Goal: Transaction & Acquisition: Obtain resource

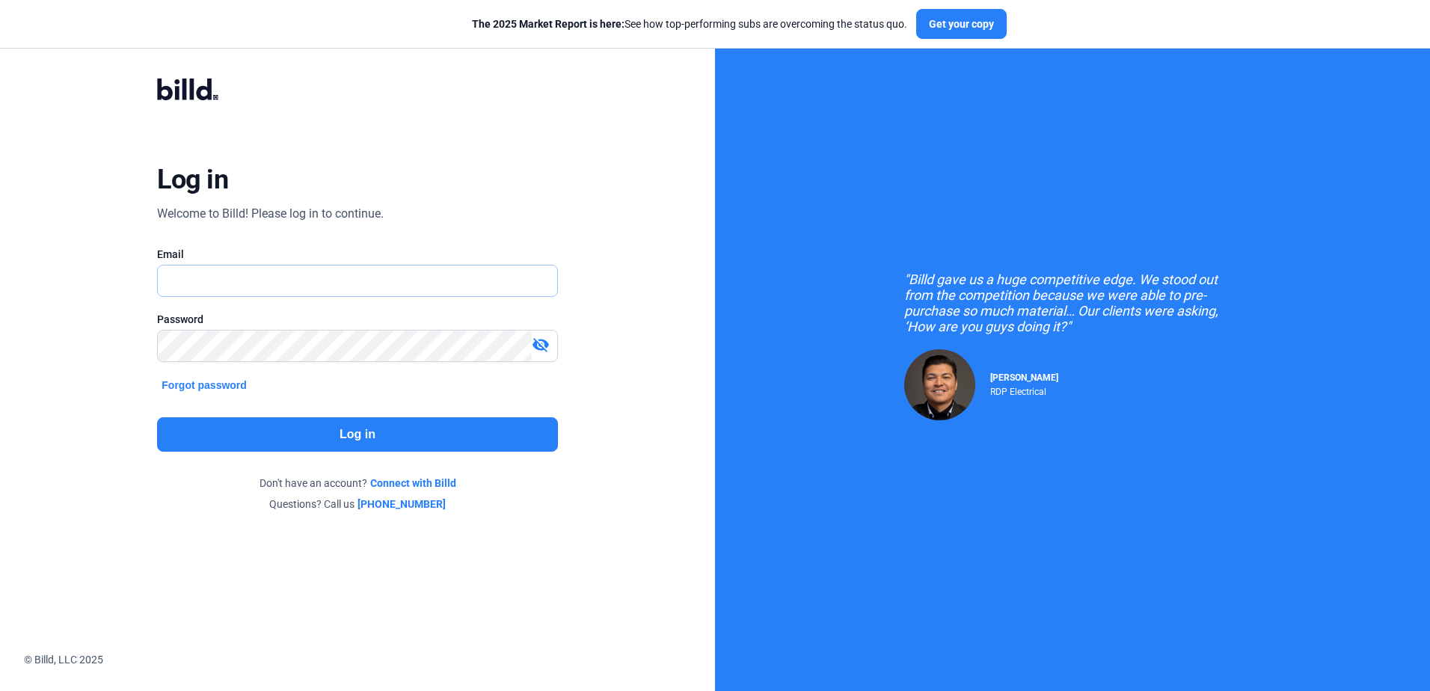
type input "[PERSON_NAME][EMAIL_ADDRESS][DOMAIN_NAME]"
click at [328, 432] on button "Log in" at bounding box center [357, 434] width 400 height 34
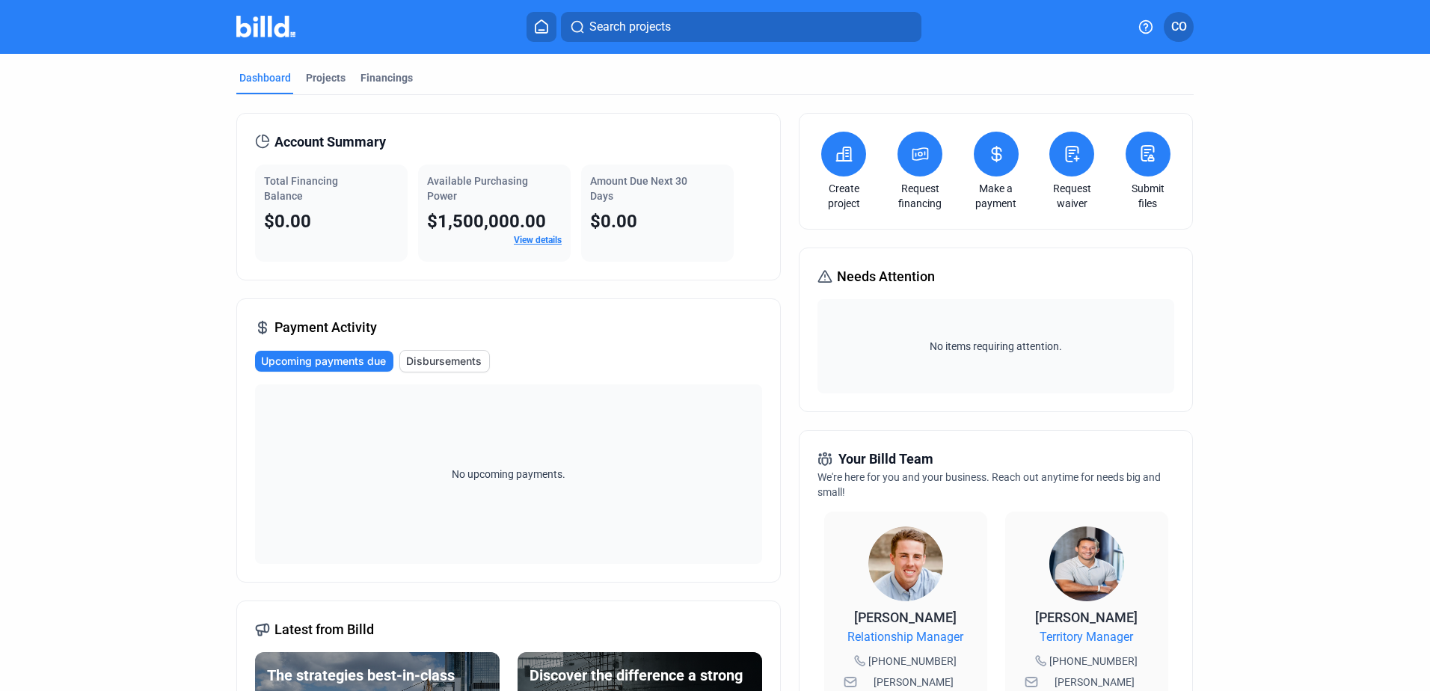
click at [931, 150] on button at bounding box center [920, 154] width 45 height 45
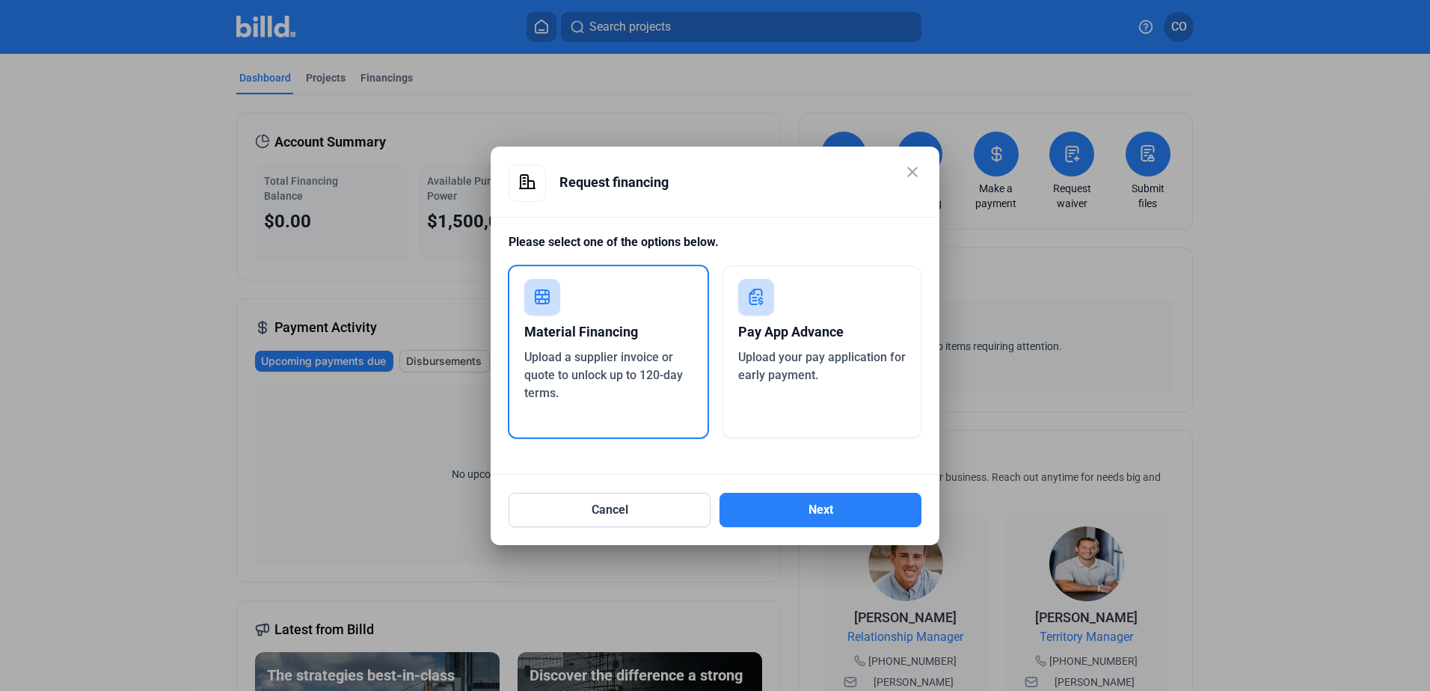
click at [855, 310] on div "Pay App Advance Upload your pay application for early payment." at bounding box center [823, 352] width 200 height 173
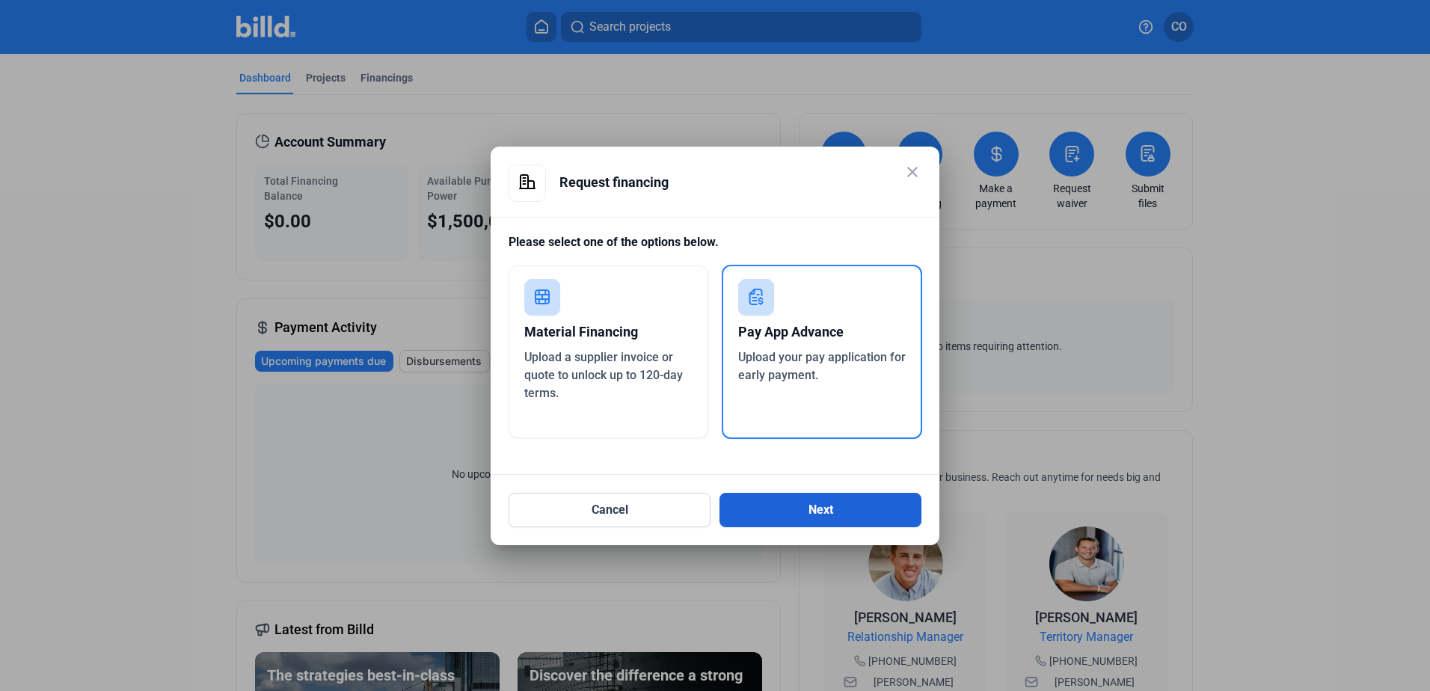
click at [858, 514] on button "Next" at bounding box center [821, 510] width 202 height 34
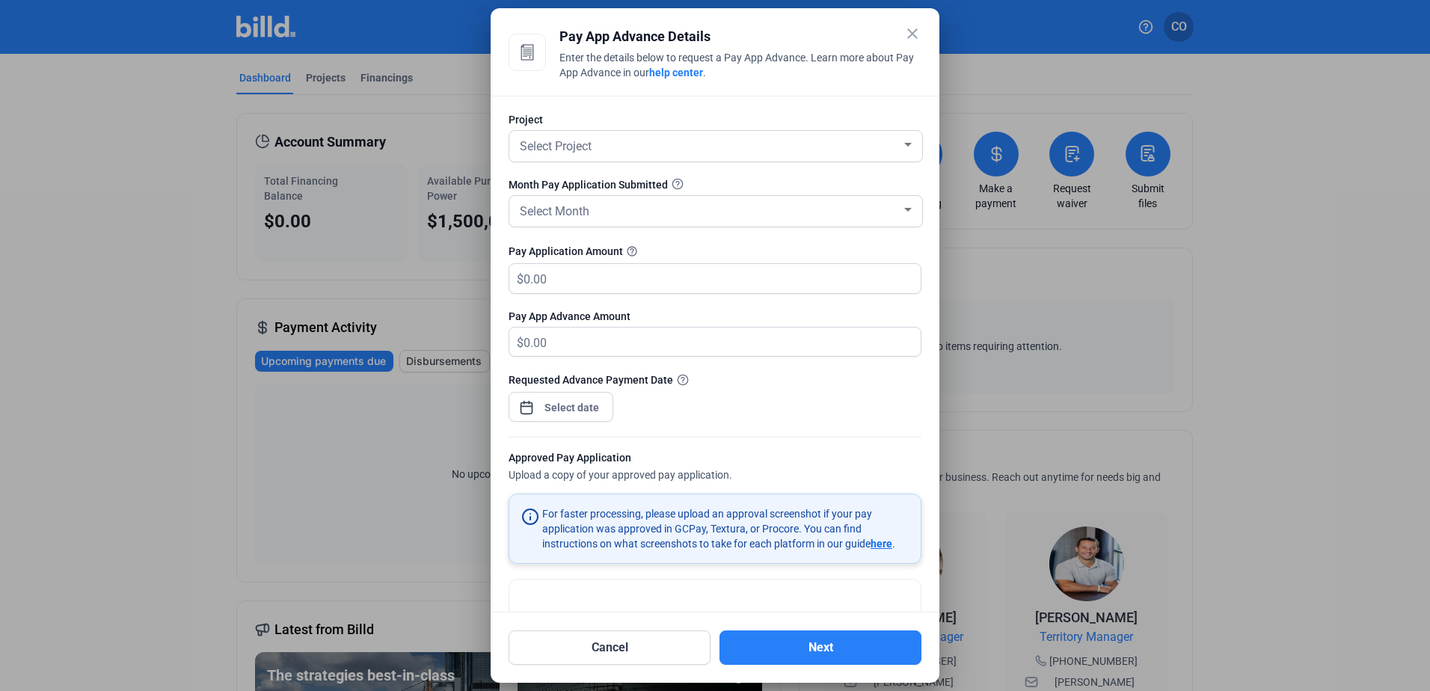
click at [916, 29] on mat-icon "close" at bounding box center [913, 34] width 18 height 18
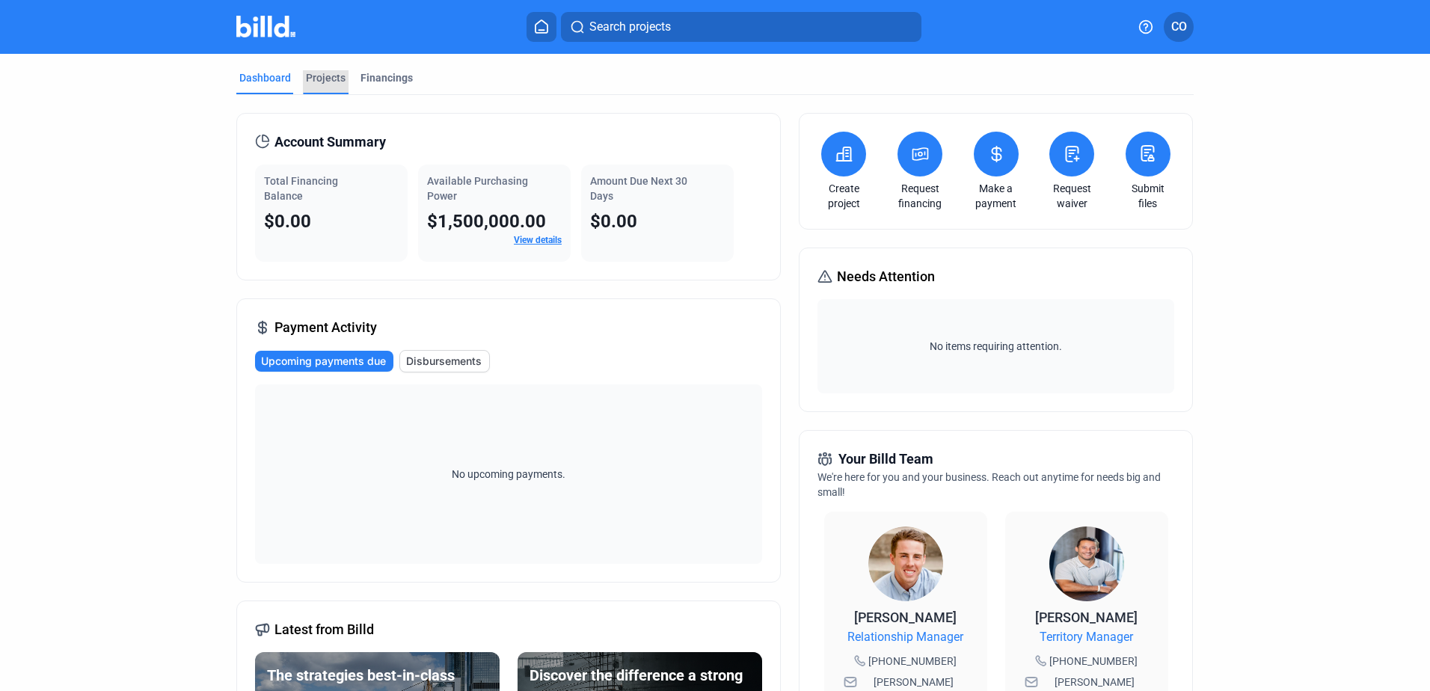
click at [317, 76] on div "Projects" at bounding box center [326, 77] width 40 height 15
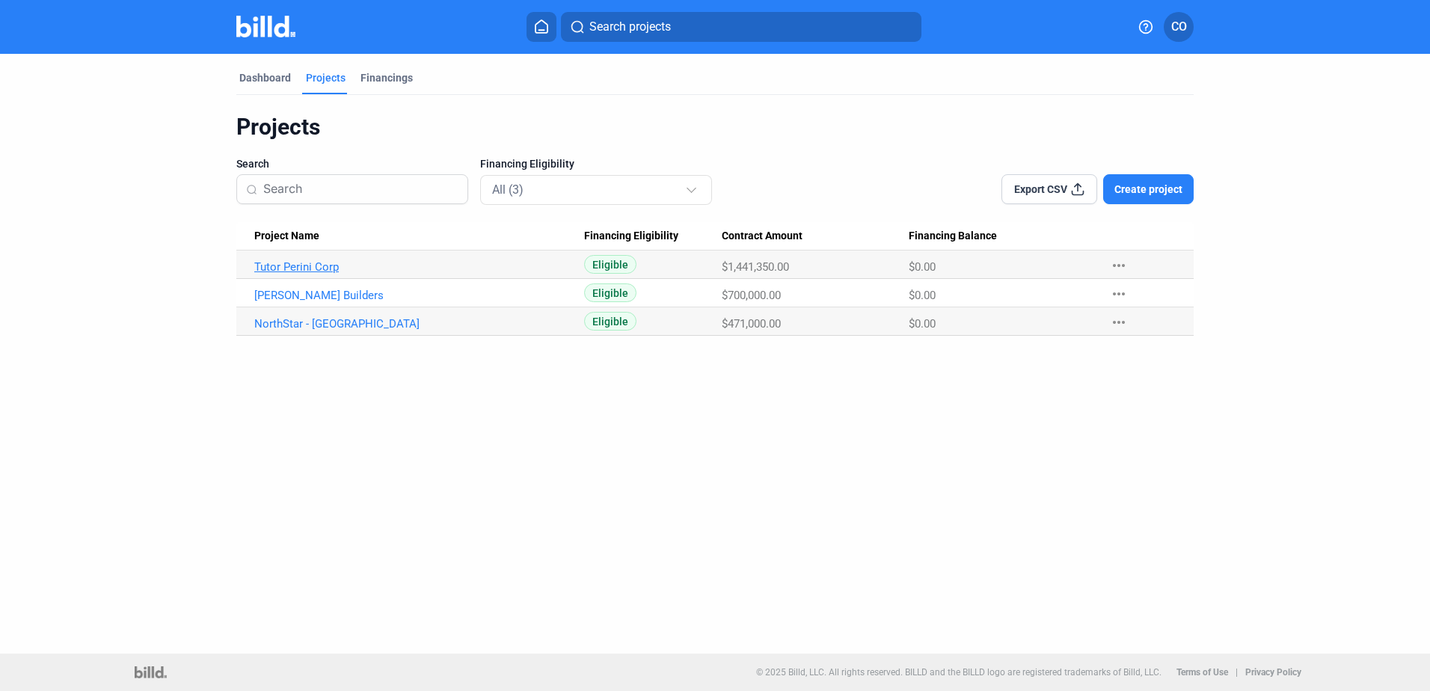
click at [319, 266] on link "Tutor Perini Corp" at bounding box center [419, 266] width 330 height 13
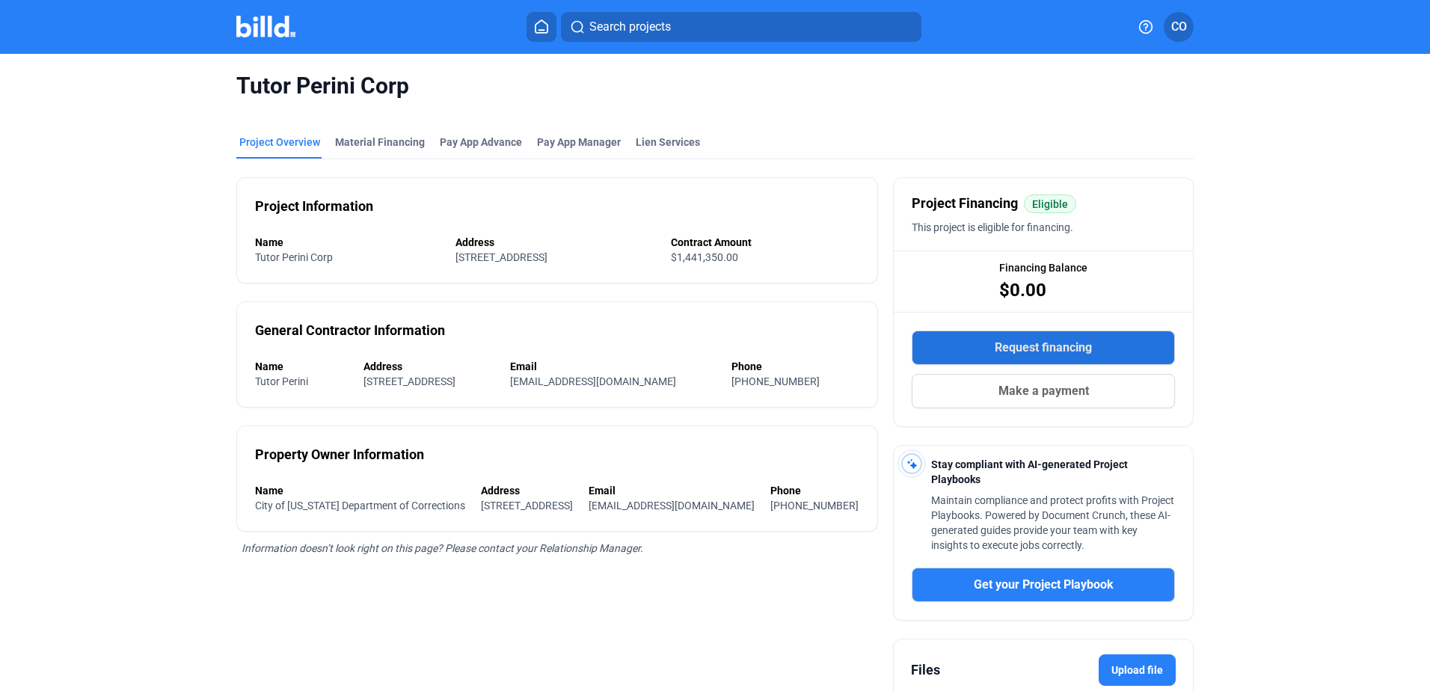
click at [1083, 334] on button "Request financing" at bounding box center [1043, 348] width 263 height 34
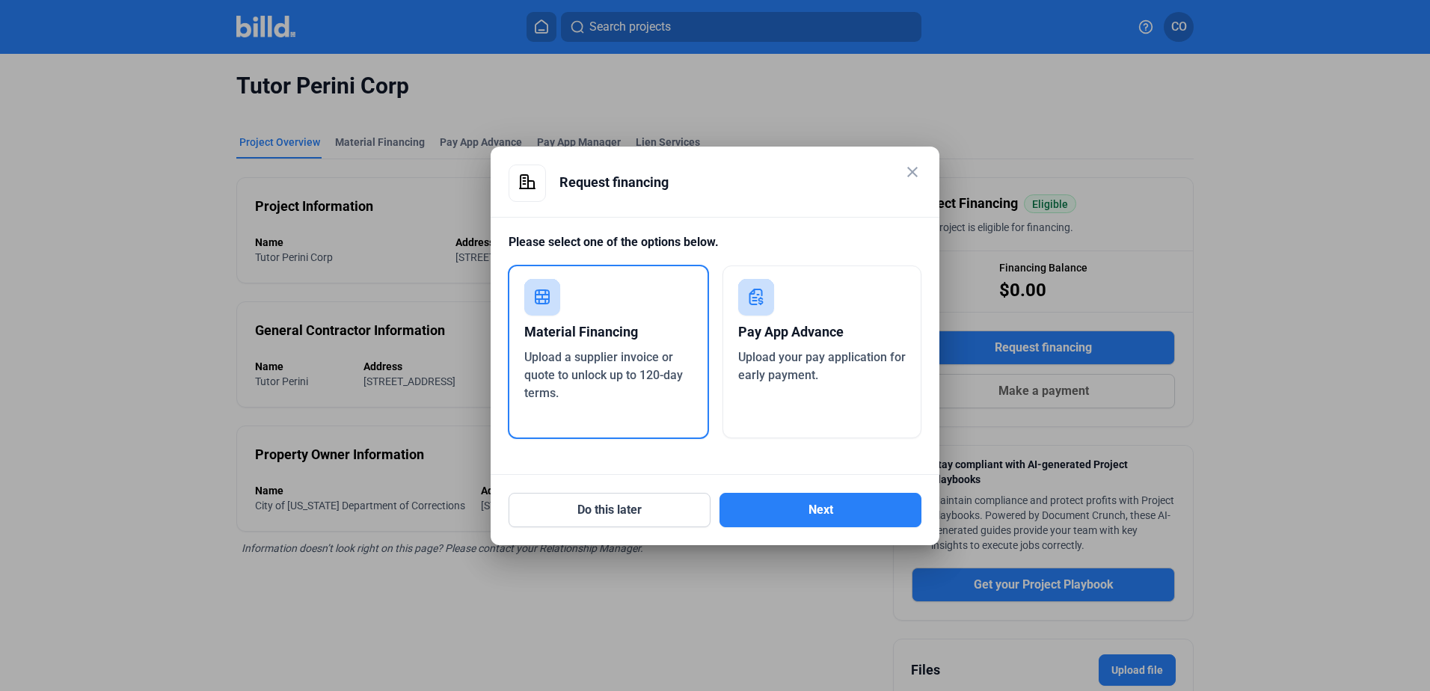
click at [863, 357] on span "Upload your pay application for early payment." at bounding box center [822, 366] width 168 height 32
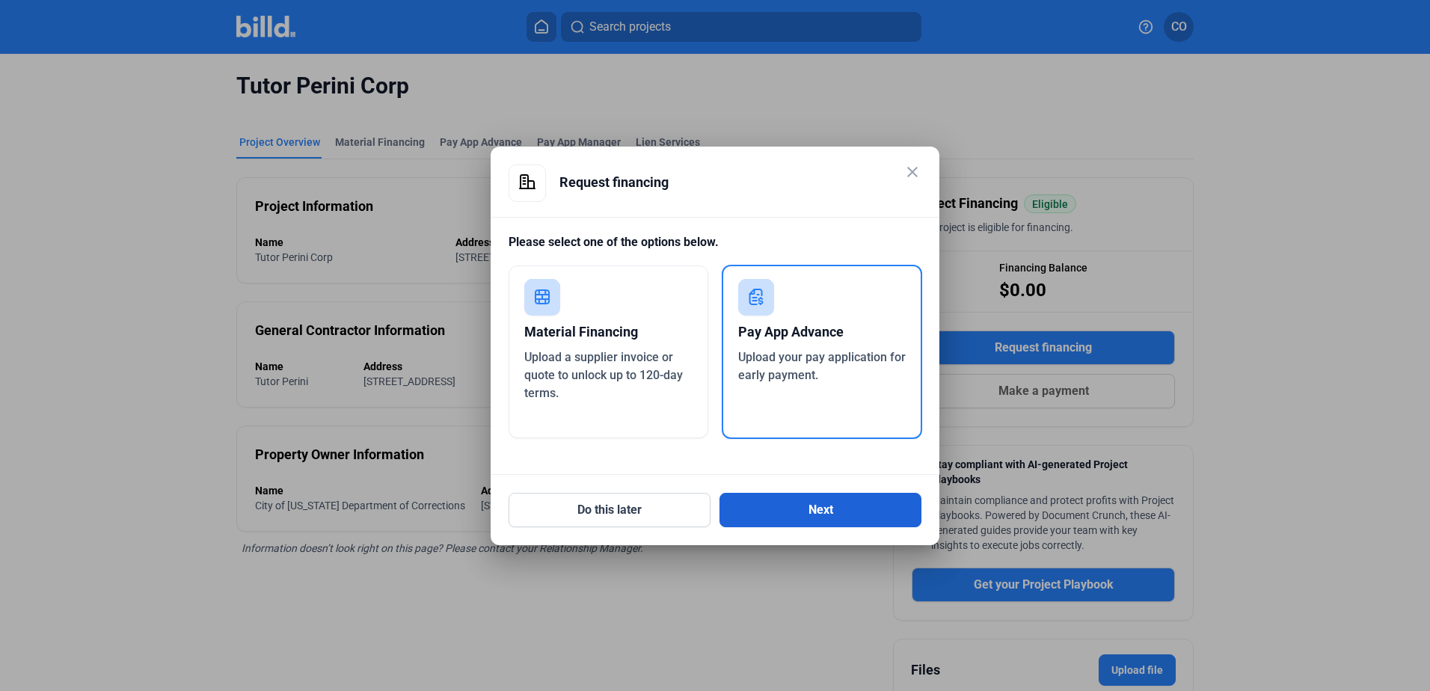
click at [815, 506] on button "Next" at bounding box center [821, 510] width 202 height 34
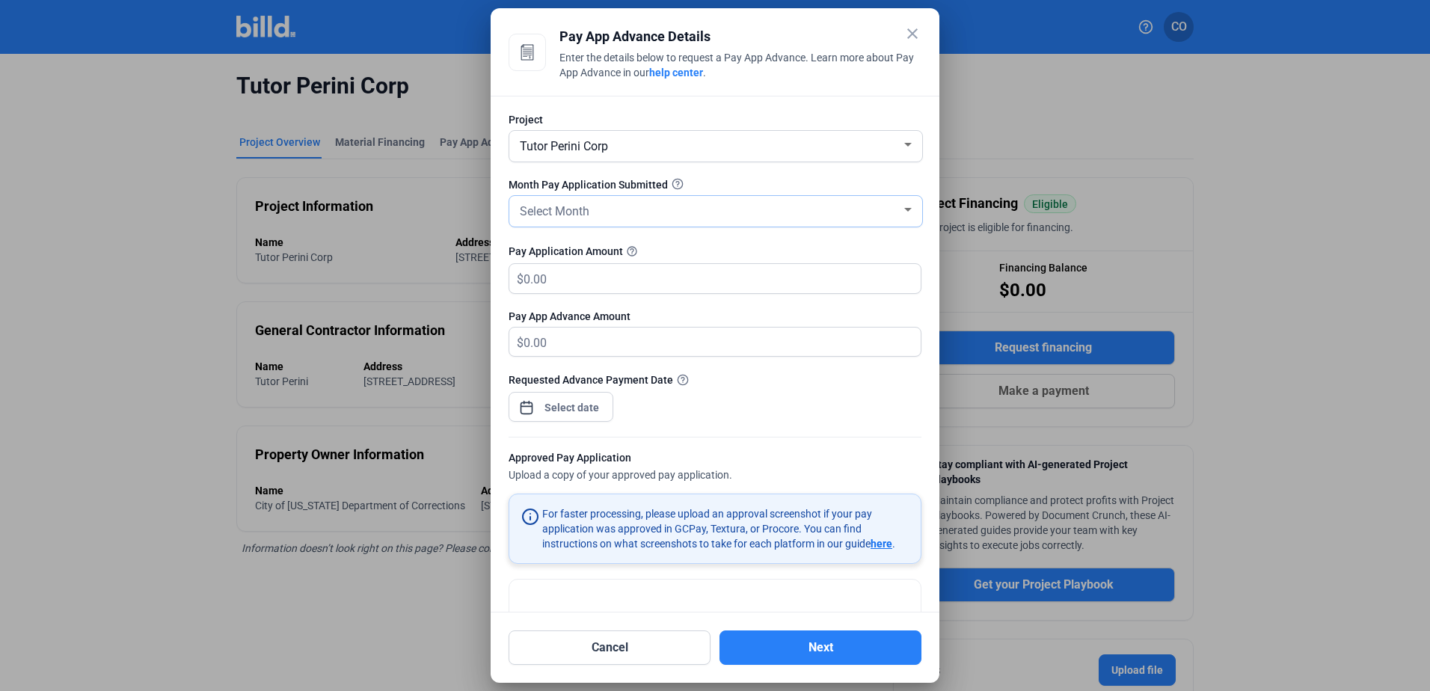
click at [675, 207] on div "Select Month" at bounding box center [709, 210] width 384 height 21
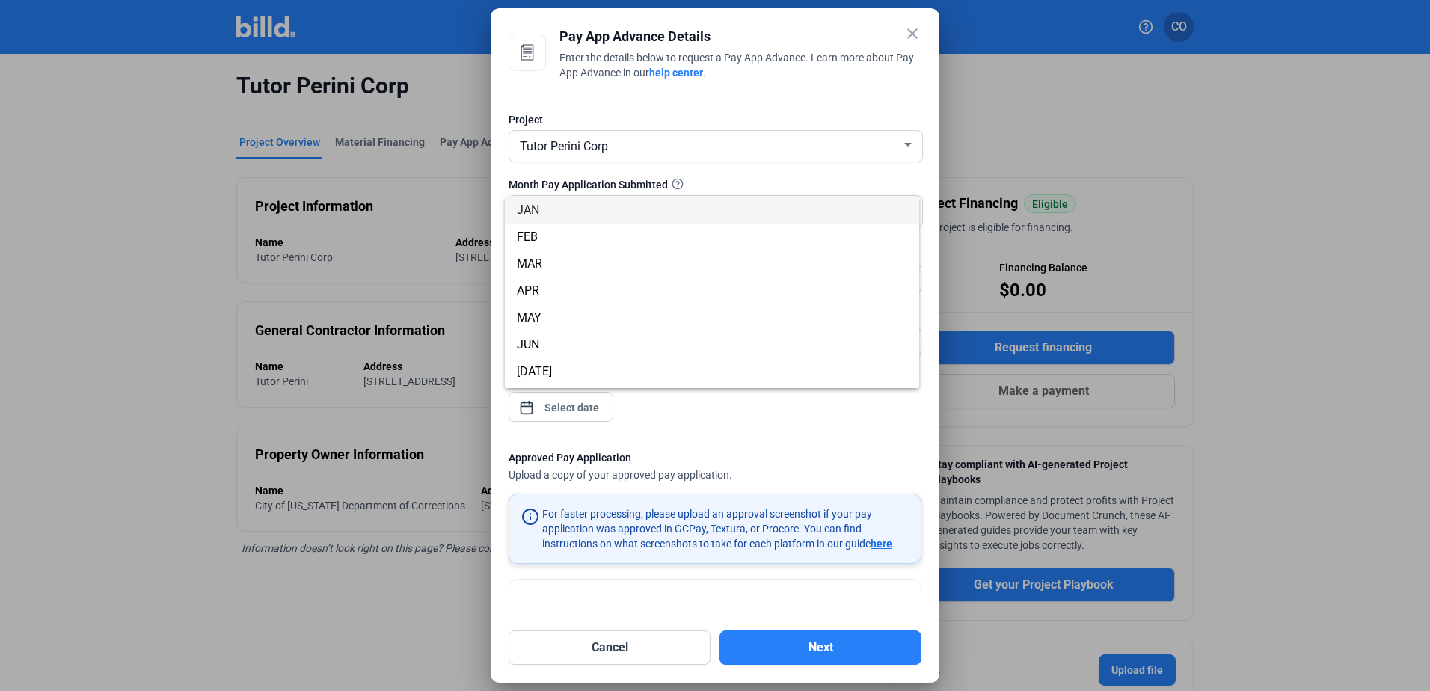
click at [1228, 182] on div at bounding box center [715, 345] width 1430 height 691
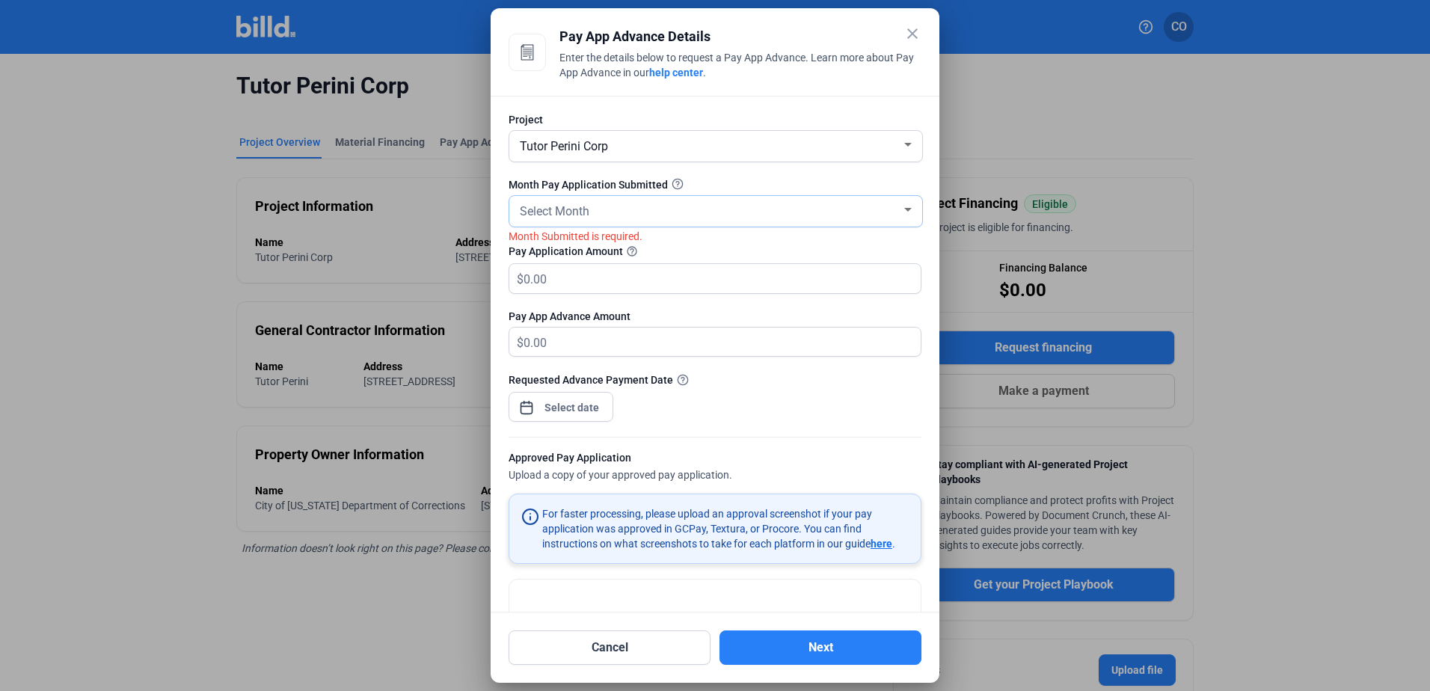
click at [714, 205] on div "Select Month" at bounding box center [709, 210] width 384 height 21
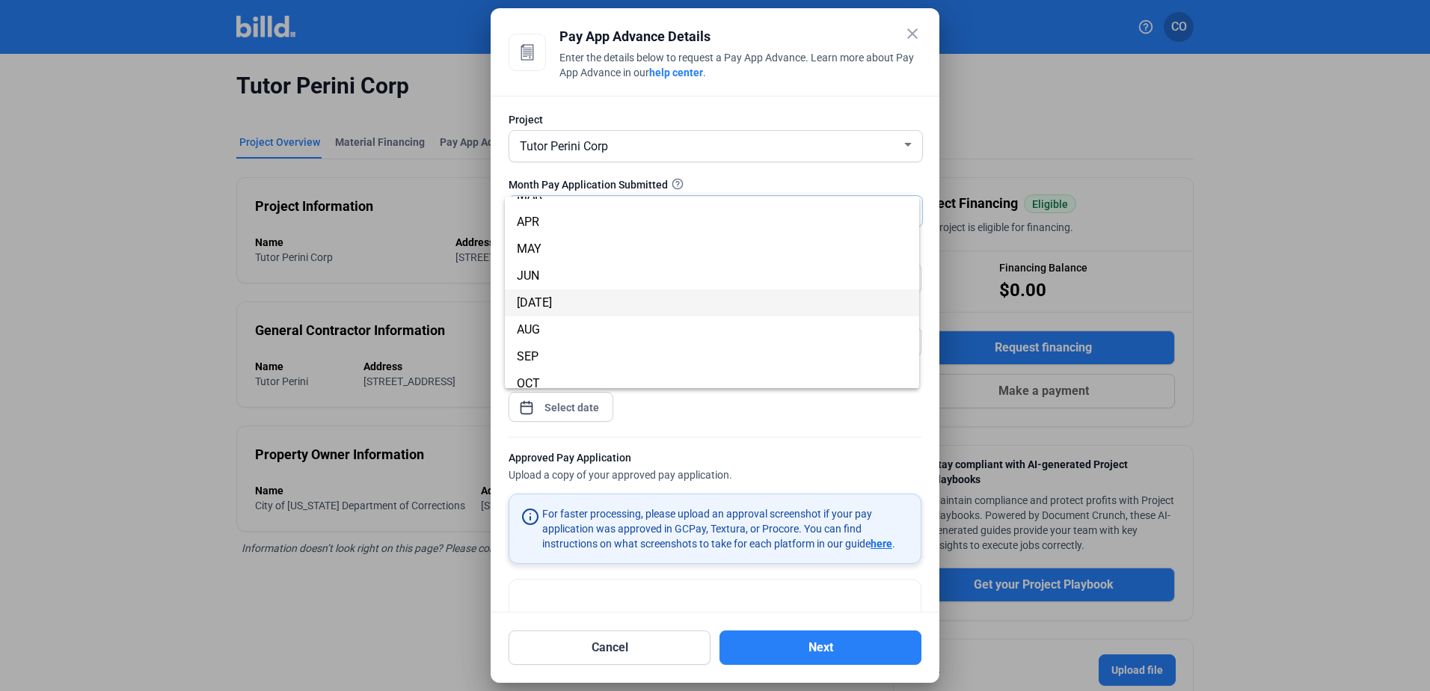
scroll to position [75, 0]
click at [569, 320] on span "AUG" at bounding box center [712, 323] width 390 height 27
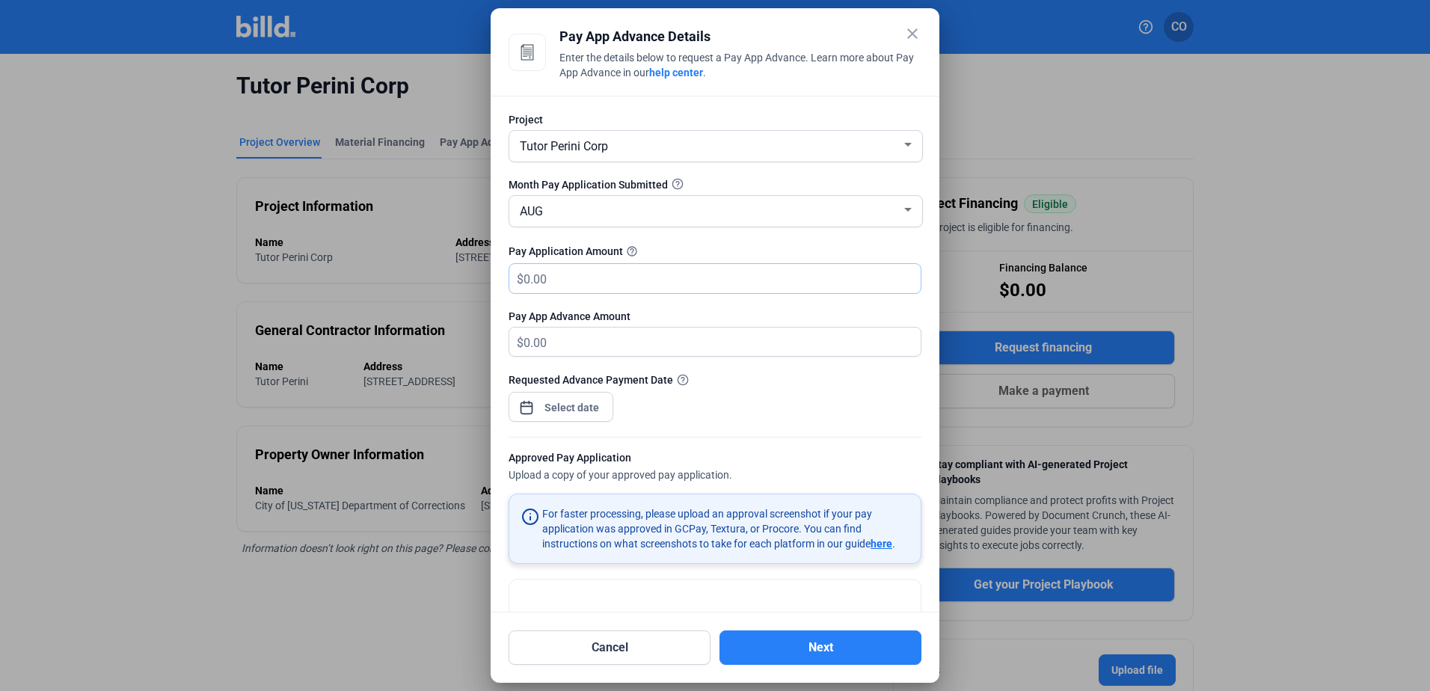
click at [601, 273] on input "text" at bounding box center [714, 278] width 380 height 29
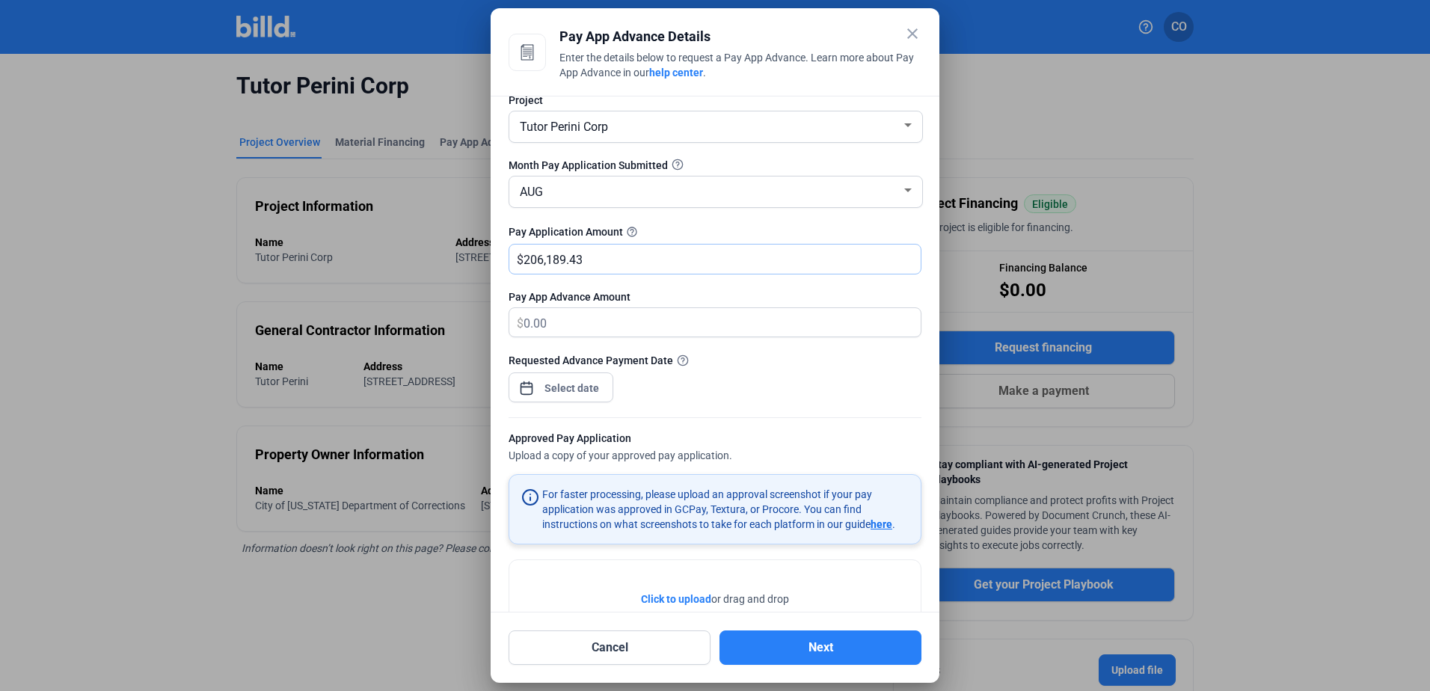
scroll to position [25, 0]
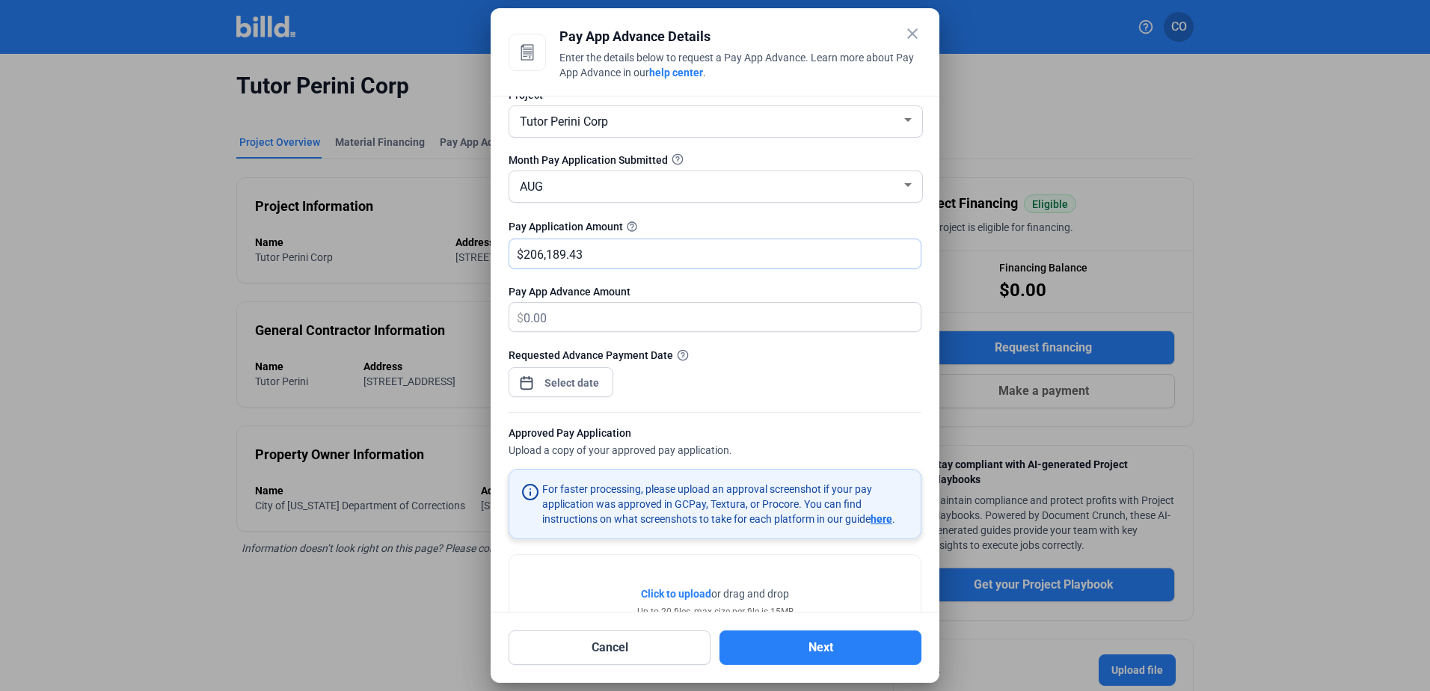
type input "206,189.43"
click at [625, 177] on div "AUG" at bounding box center [709, 185] width 384 height 21
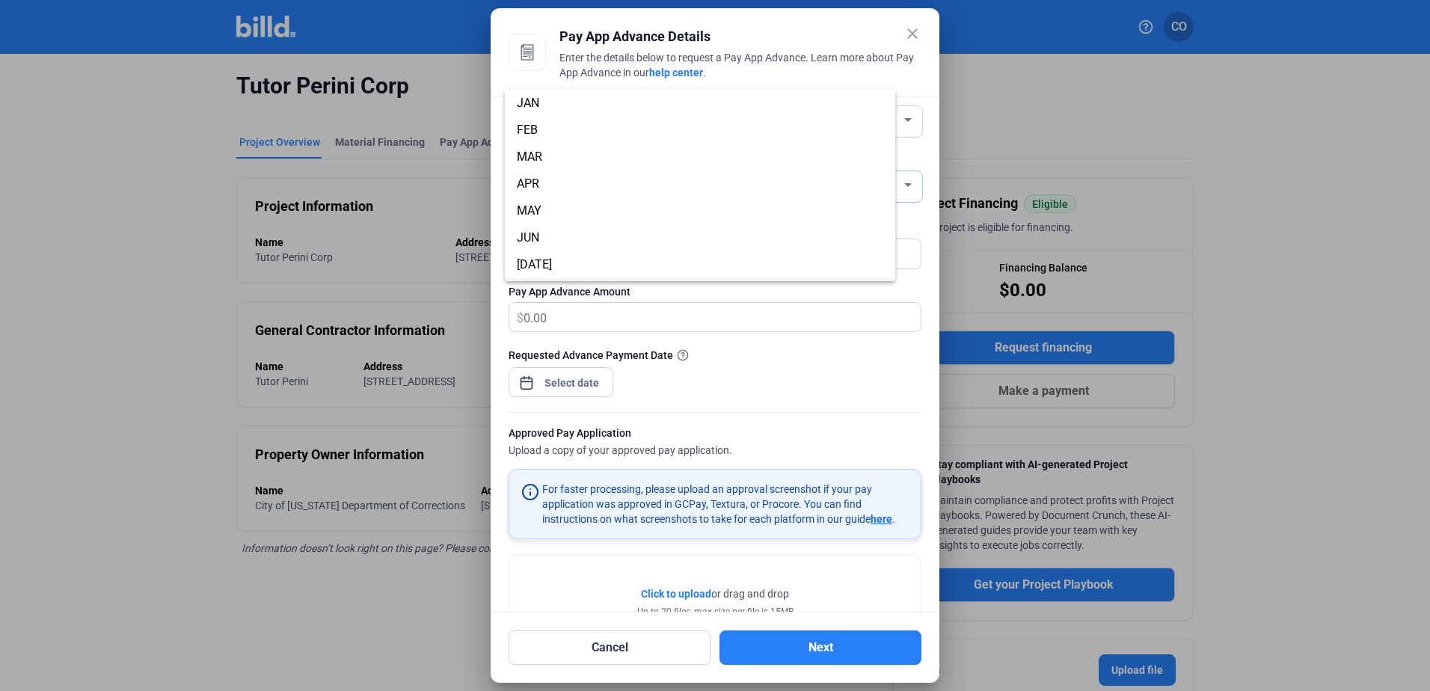
scroll to position [106, 0]
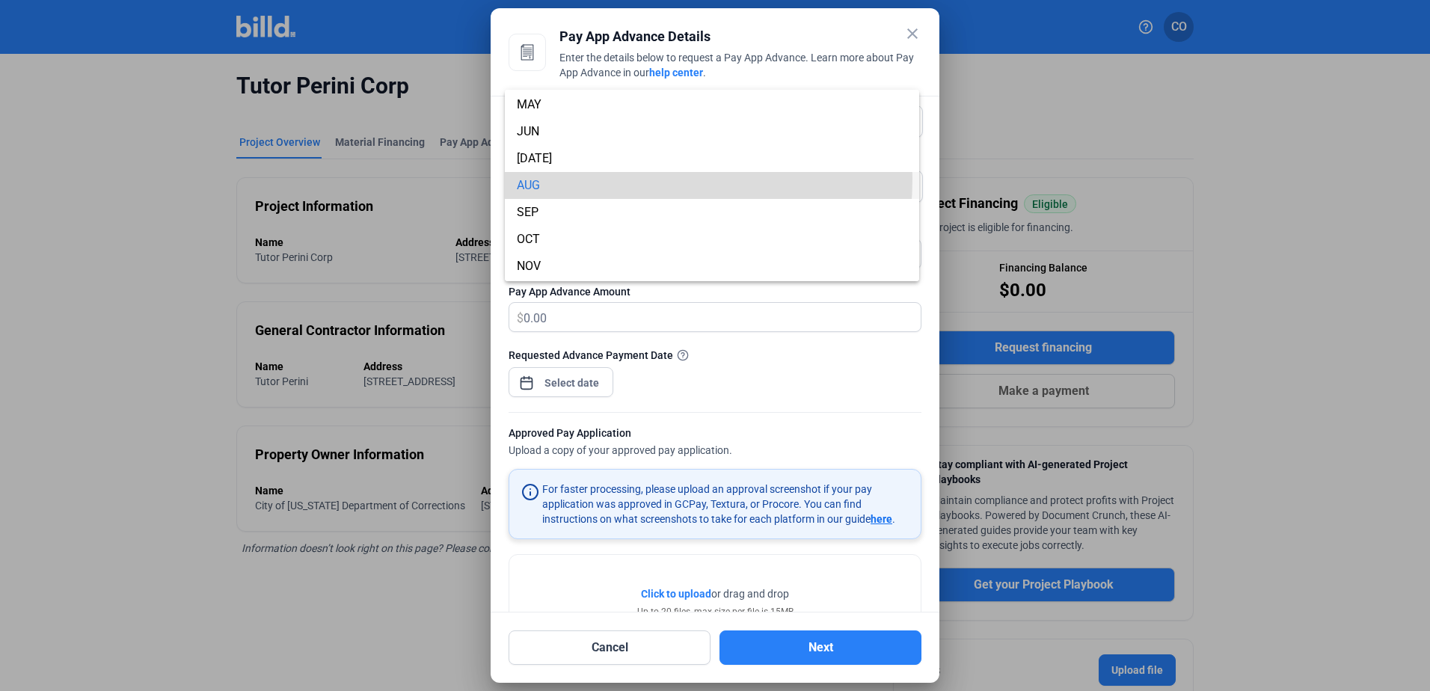
click at [600, 179] on span "AUG" at bounding box center [712, 185] width 390 height 27
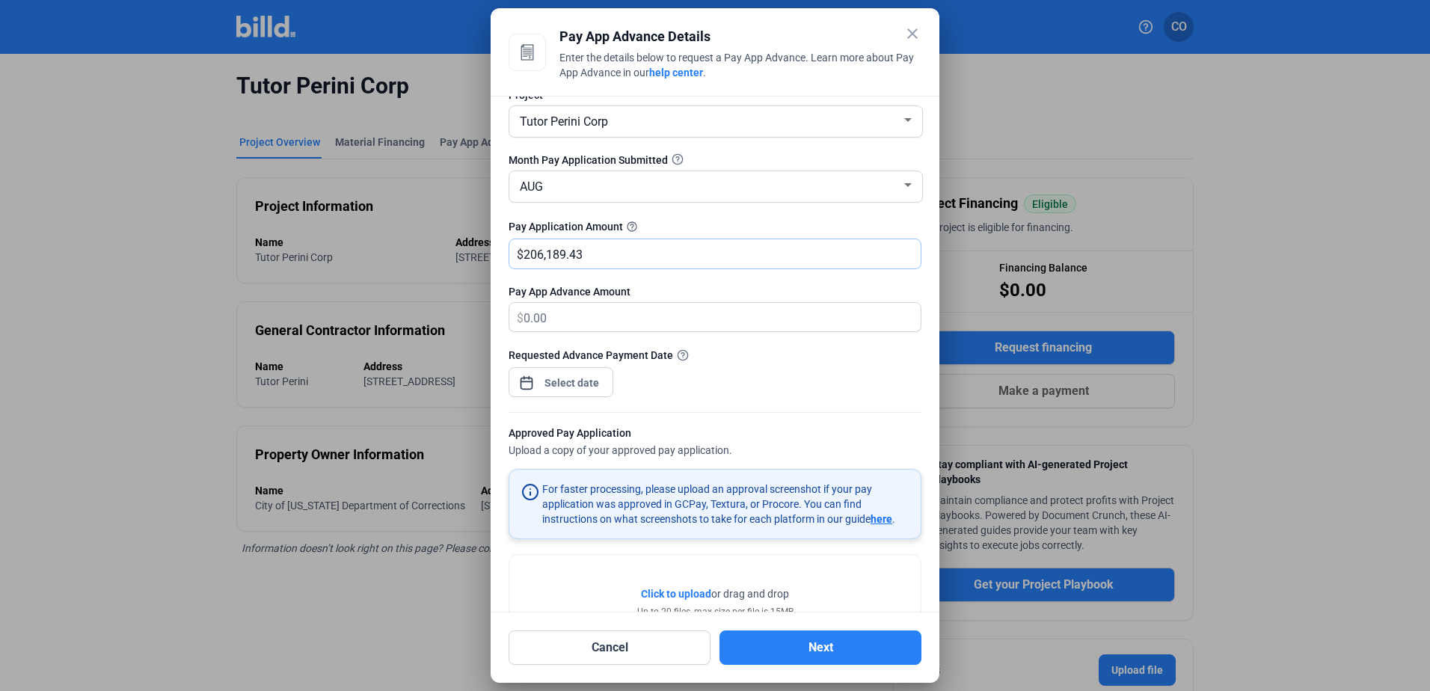
click at [625, 255] on input "206,189.43" at bounding box center [714, 253] width 380 height 29
drag, startPoint x: 556, startPoint y: 311, endPoint x: 801, endPoint y: 381, distance: 255.2
click at [801, 381] on div "Requested Advance Payment Date" at bounding box center [715, 379] width 413 height 65
click at [553, 385] on div "close Pay App Advance Details Enter the details below to request a Pay App Adva…" at bounding box center [715, 345] width 1430 height 691
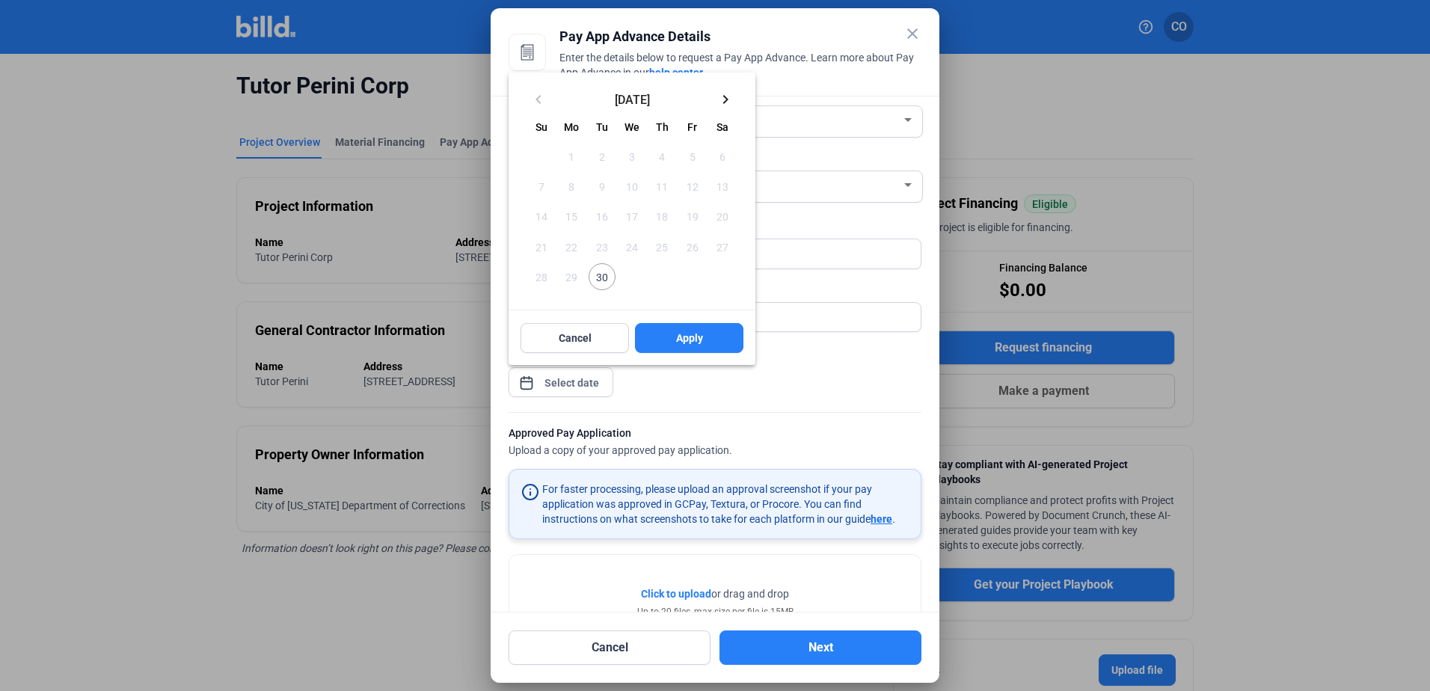
click at [601, 278] on span "30" at bounding box center [602, 276] width 27 height 27
click at [693, 331] on span "Apply" at bounding box center [689, 338] width 27 height 15
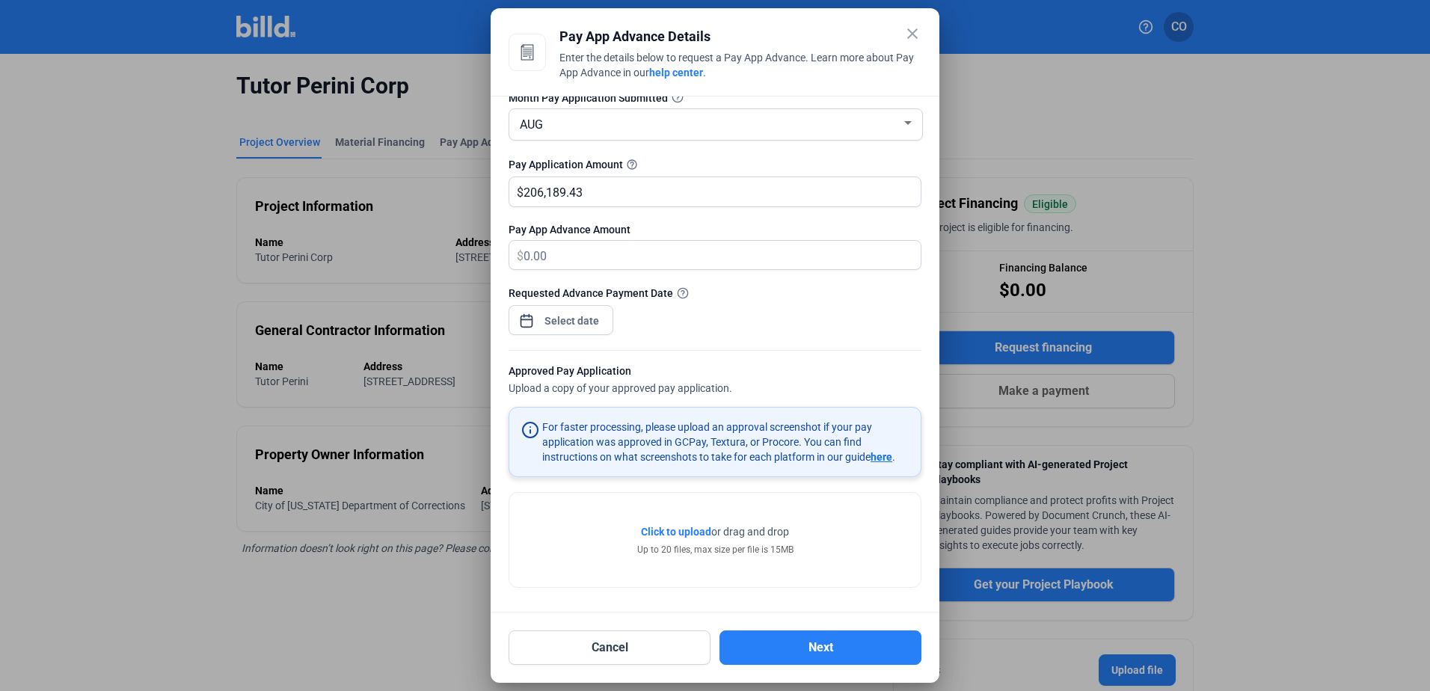
scroll to position [88, 0]
drag, startPoint x: 852, startPoint y: 637, endPoint x: 764, endPoint y: 109, distance: 535.3
click at [833, 151] on div "close Pay App Advance Details Enter the details below to request a Pay App Adva…" at bounding box center [715, 345] width 413 height 639
drag, startPoint x: 628, startPoint y: 193, endPoint x: 494, endPoint y: 190, distance: 133.9
click at [494, 190] on div "Project Tutor Perini Corp Month Pay Application Submitted AUG Pay Application A…" at bounding box center [715, 354] width 449 height 517
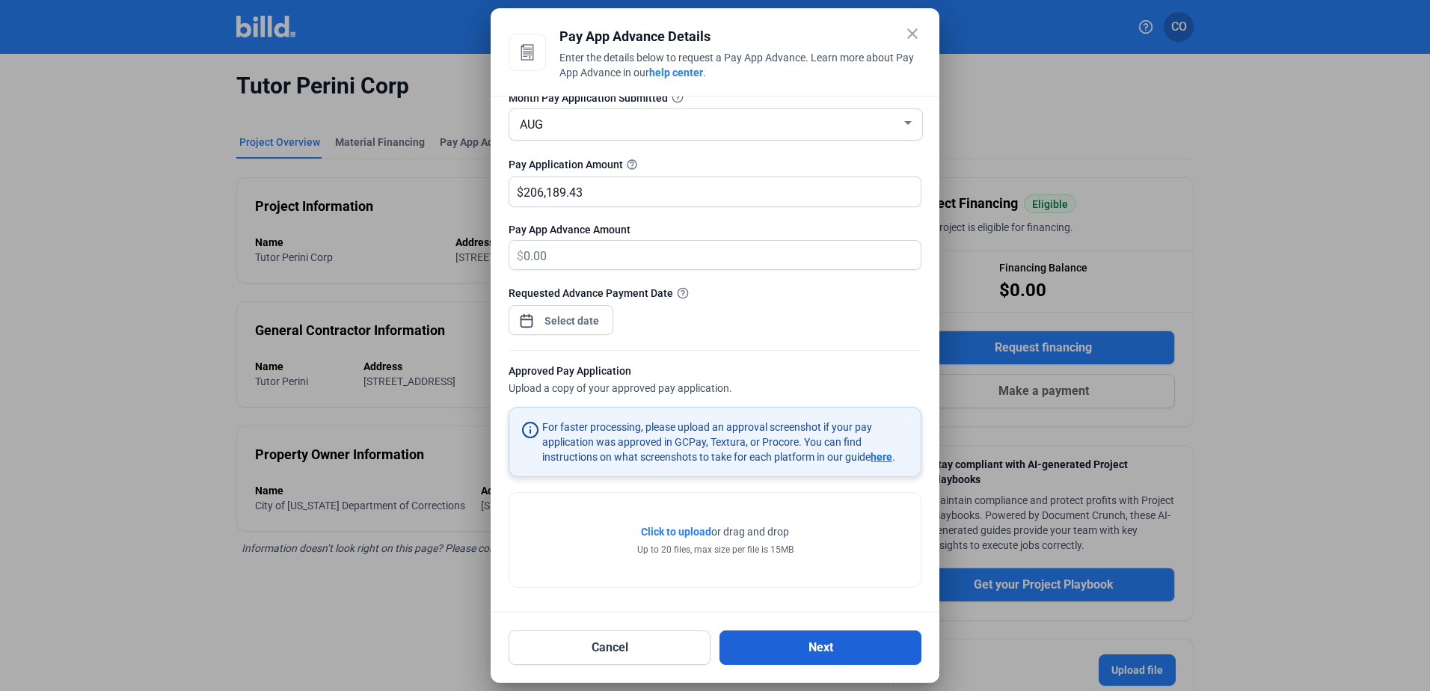
click at [848, 645] on button "Next" at bounding box center [821, 648] width 202 height 34
click at [759, 538] on span "or drag and drop" at bounding box center [750, 530] width 78 height 15
click at [686, 528] on span "Click to upload" at bounding box center [676, 530] width 70 height 12
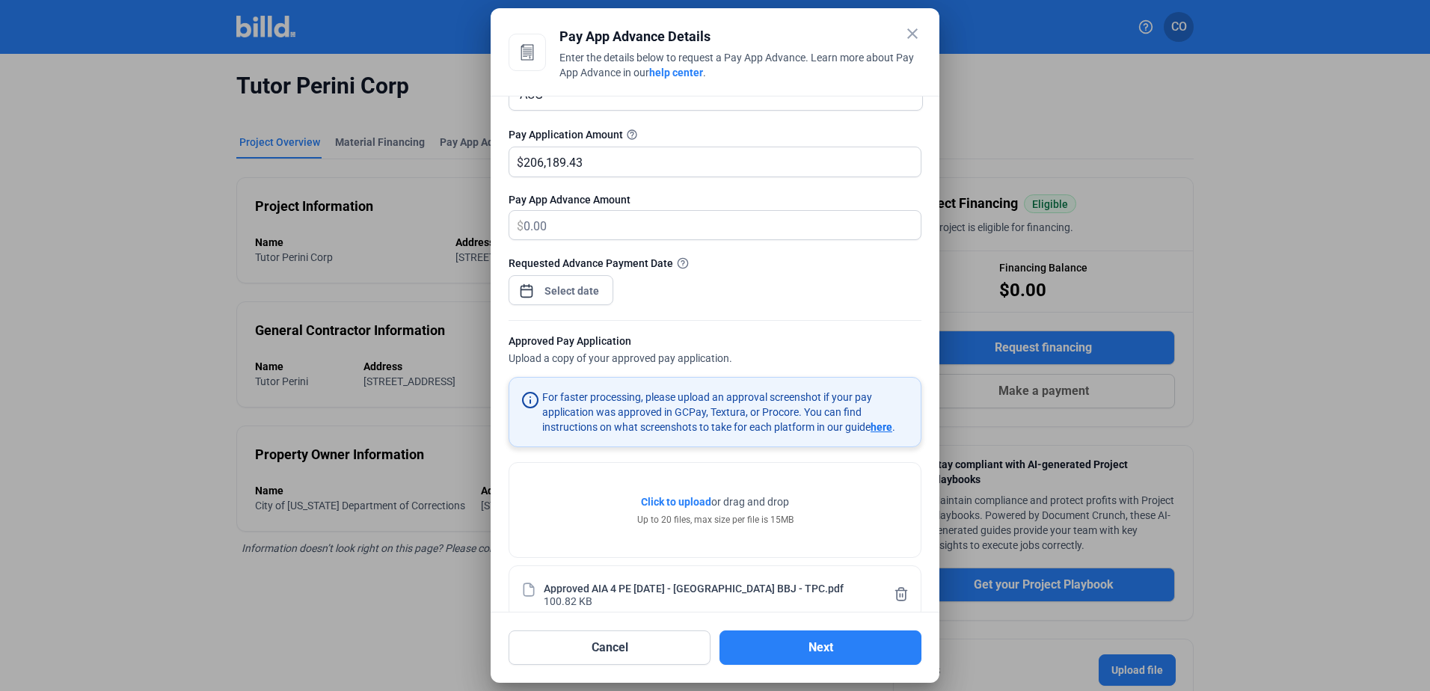
scroll to position [144, 0]
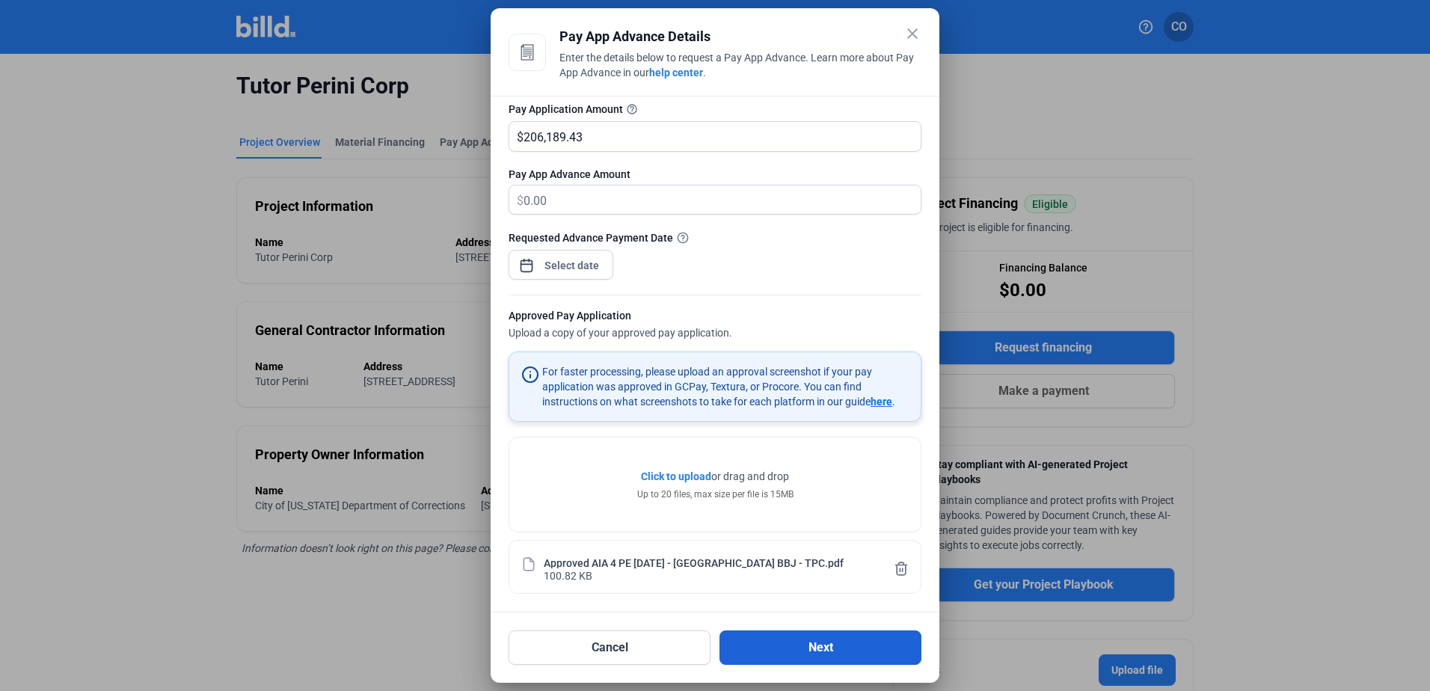
click at [800, 646] on button "Next" at bounding box center [821, 648] width 202 height 34
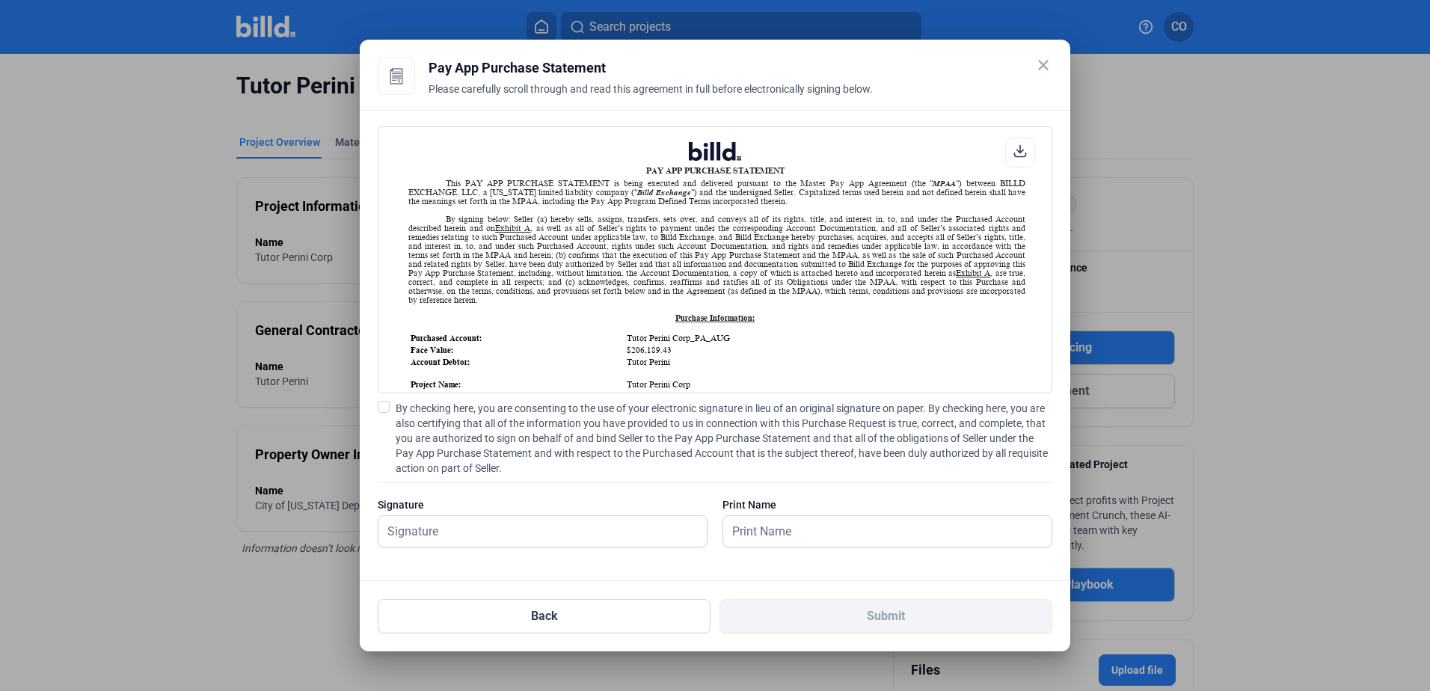
scroll to position [1, 0]
click at [560, 530] on input "text" at bounding box center [542, 531] width 328 height 31
type input "[PERSON_NAME]"
click at [386, 403] on span at bounding box center [384, 407] width 12 height 12
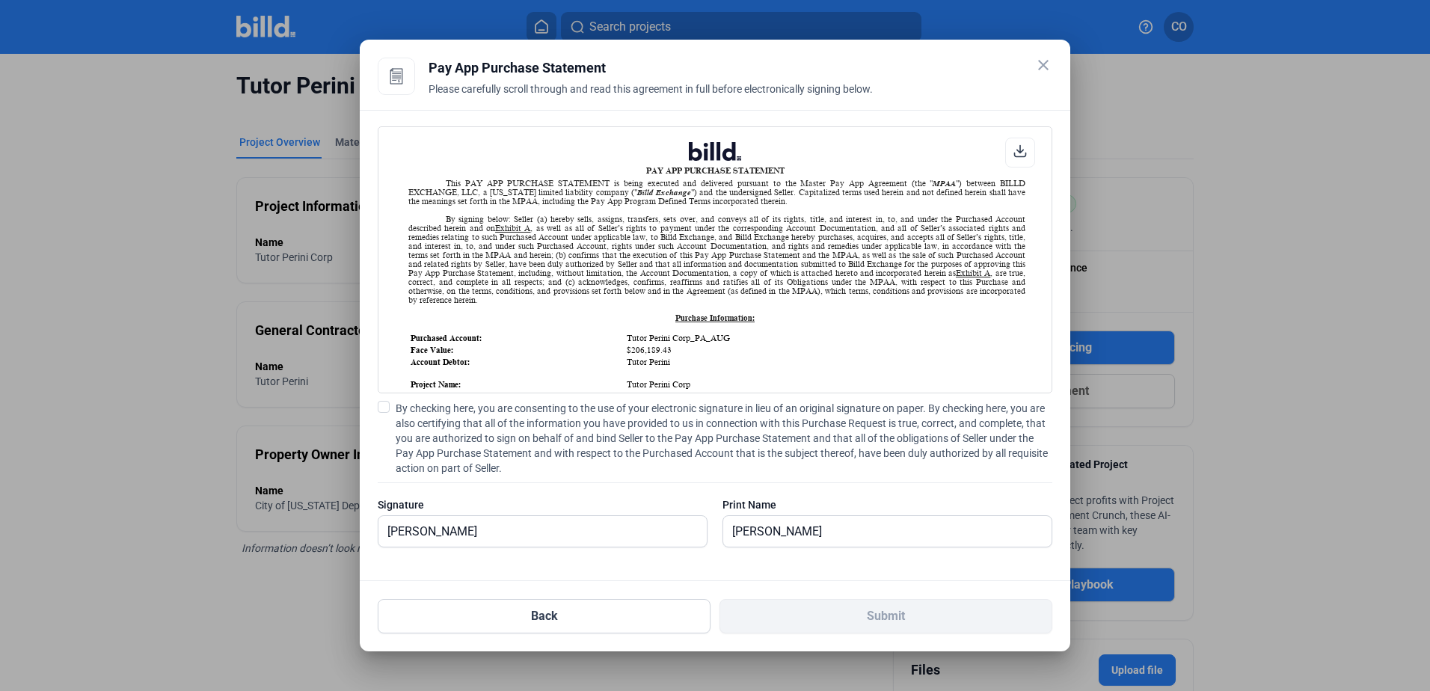
click at [0, 0] on input "By checking here, you are consenting to the use of your electronic signature in…" at bounding box center [0, 0] width 0 height 0
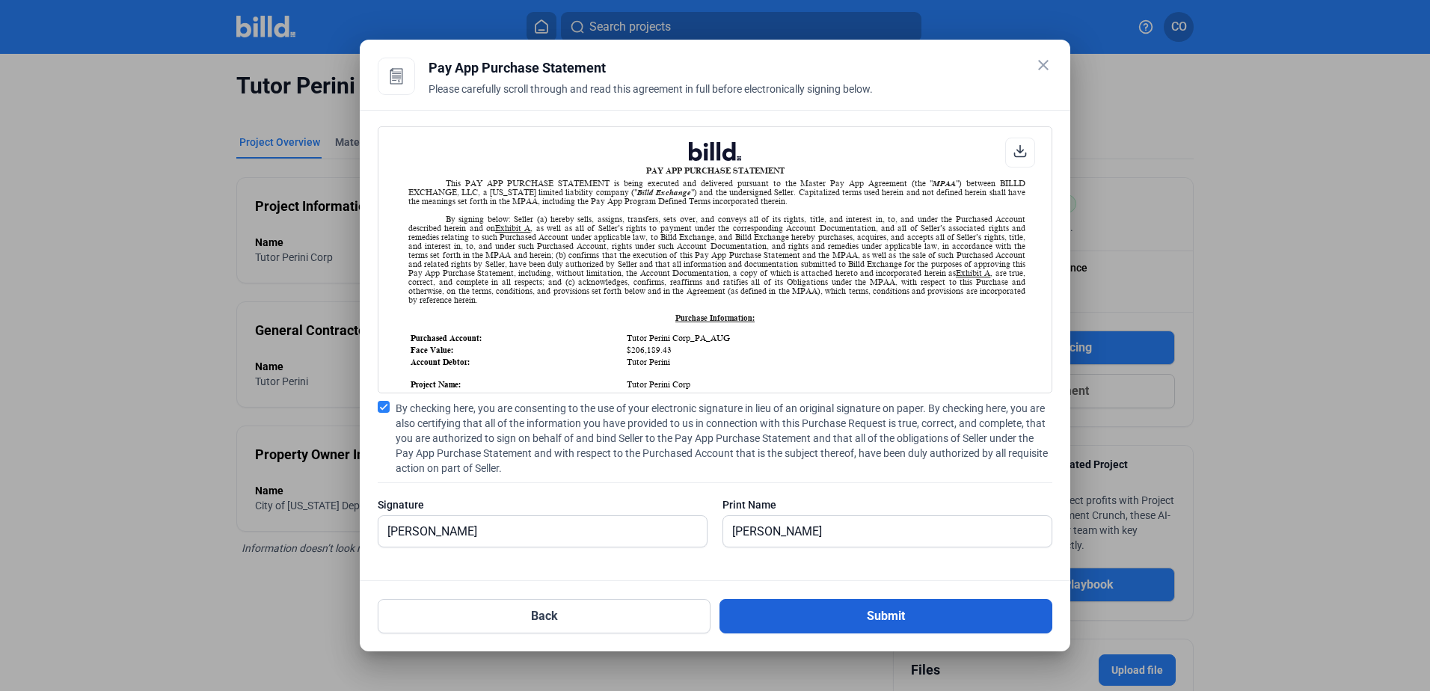
click at [984, 617] on button "Submit" at bounding box center [886, 616] width 333 height 34
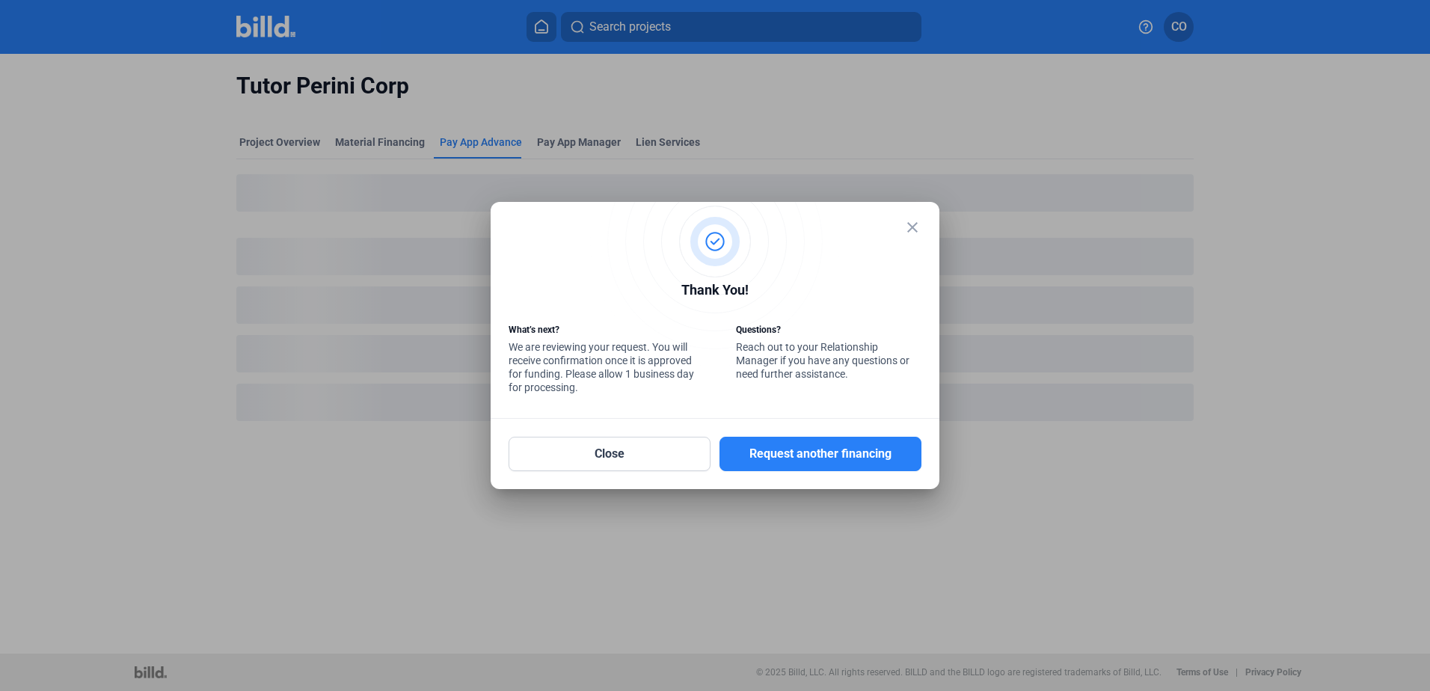
click at [913, 223] on mat-icon "close" at bounding box center [913, 227] width 18 height 18
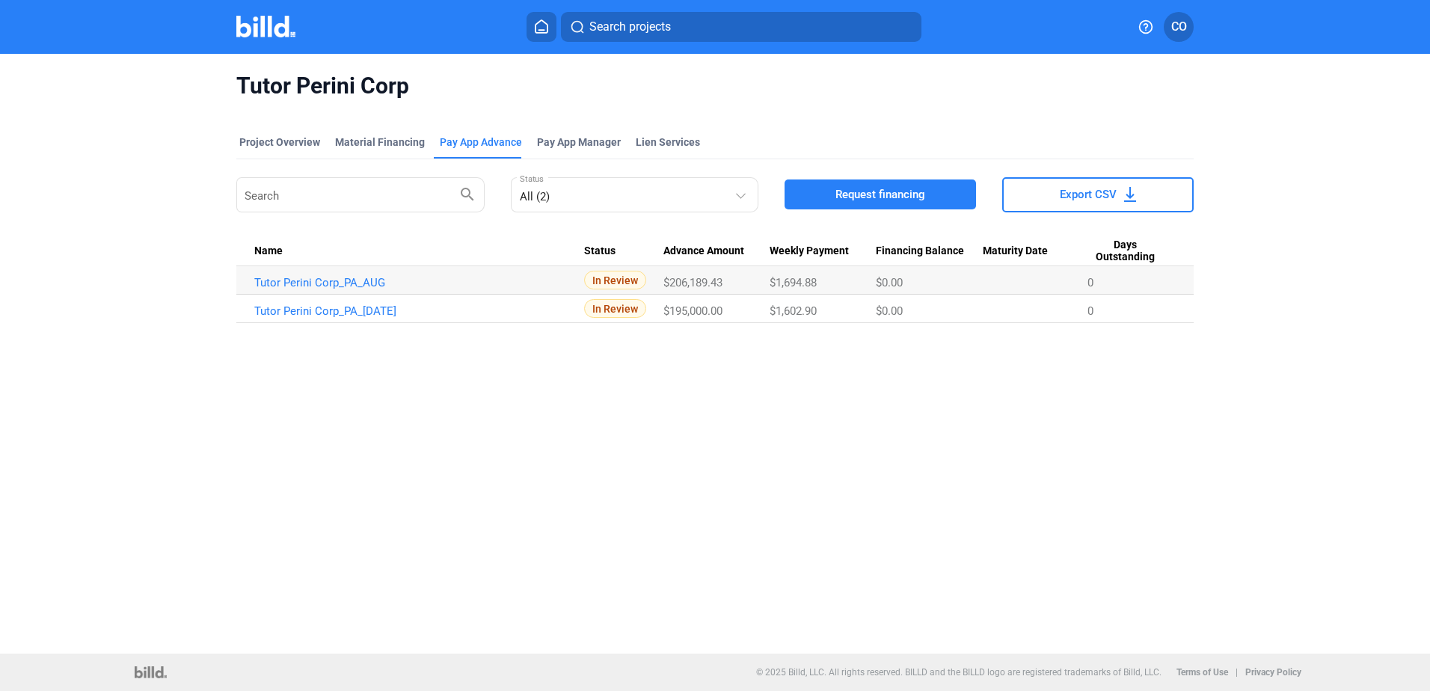
click at [643, 461] on div "Tutor Perini Corp Project Overview Material Financing Pay App Advance Pay App M…" at bounding box center [715, 354] width 1430 height 600
click at [361, 135] on div "Material Financing" at bounding box center [380, 142] width 90 height 15
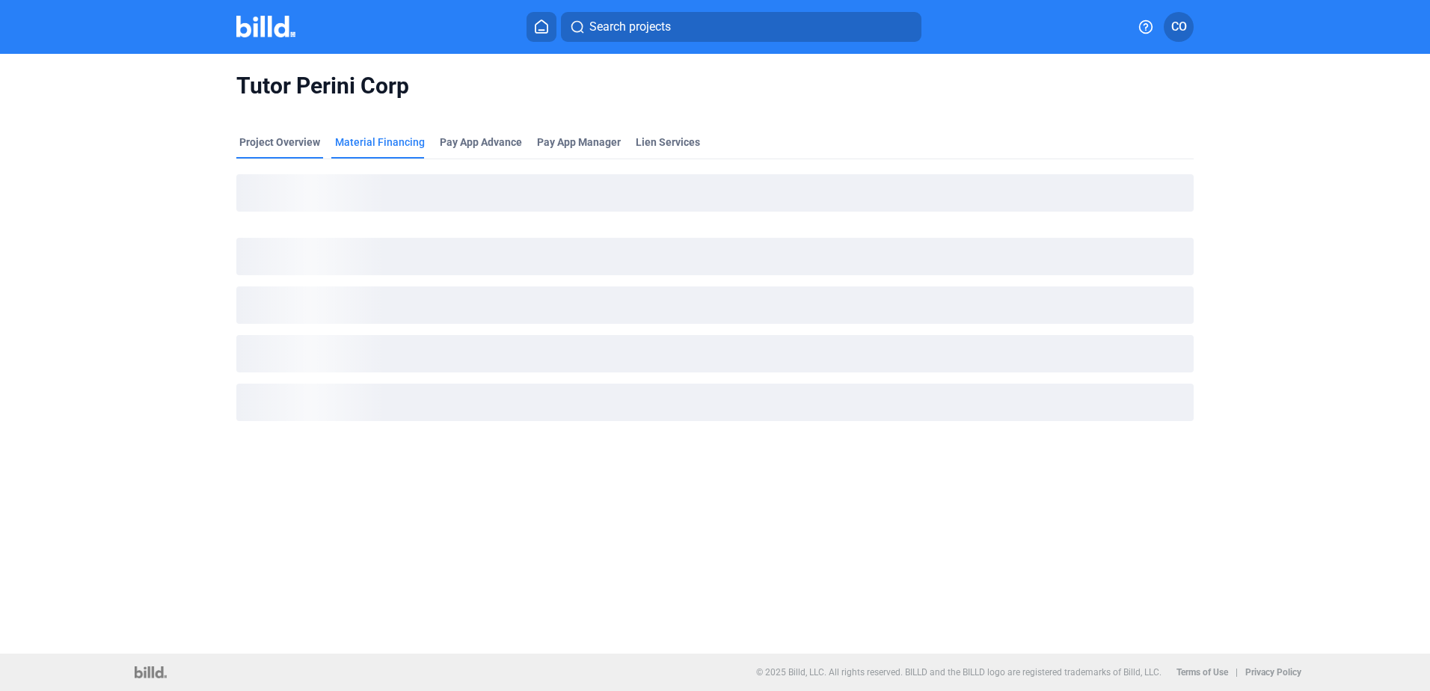
click at [284, 138] on div "Project Overview" at bounding box center [279, 142] width 81 height 15
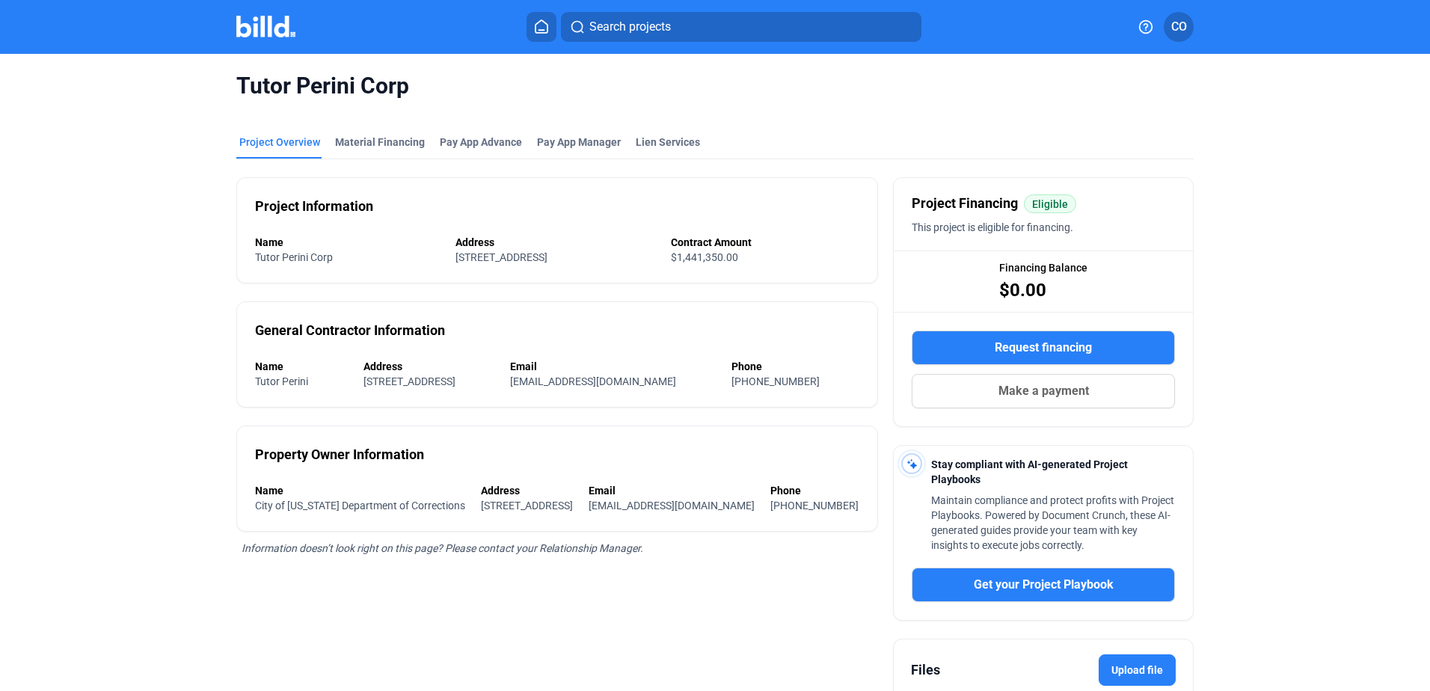
drag, startPoint x: 1067, startPoint y: 292, endPoint x: 1017, endPoint y: 288, distance: 50.3
click at [1017, 288] on div "Financing Balance $0.00" at bounding box center [1043, 281] width 88 height 42
click at [1112, 293] on div "Financing Balance $0.00" at bounding box center [1043, 281] width 299 height 60
click at [1073, 284] on div "Financing Balance $0.00" at bounding box center [1043, 281] width 88 height 42
drag, startPoint x: 1073, startPoint y: 284, endPoint x: 1106, endPoint y: 293, distance: 35.0
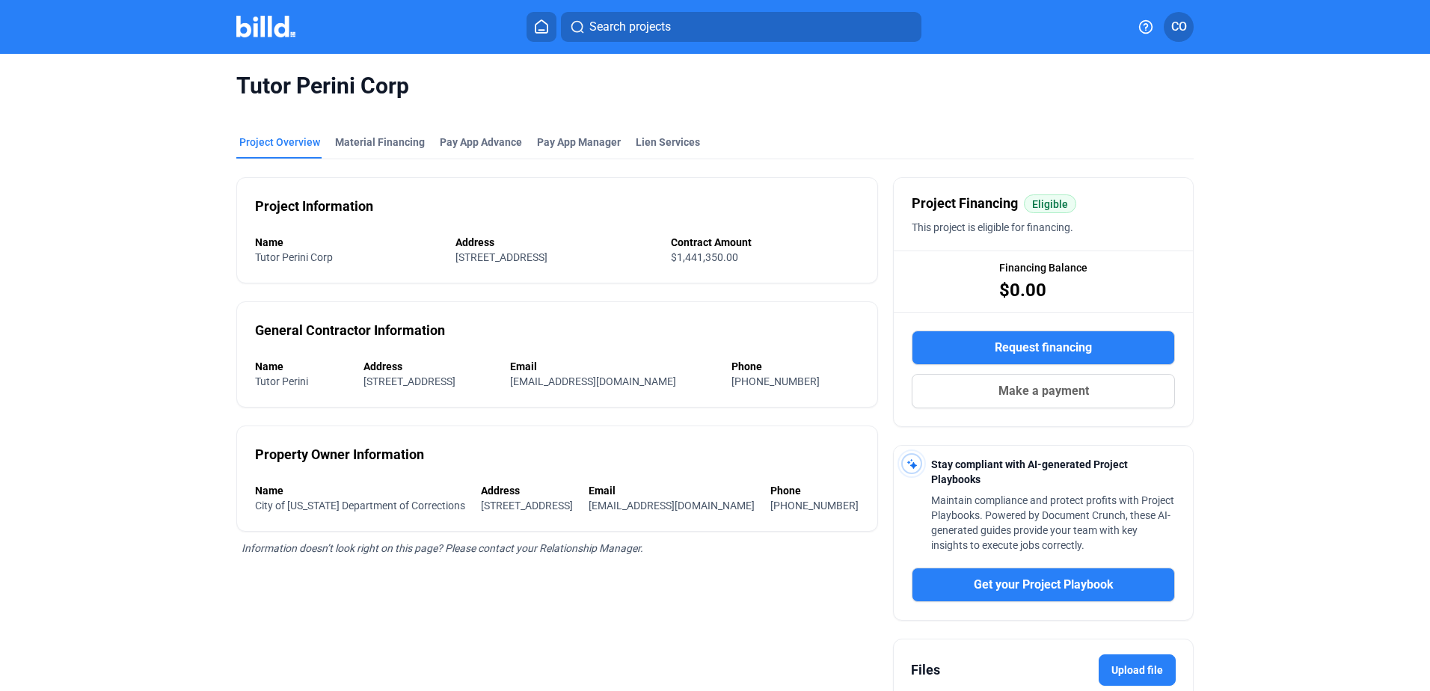
click at [1106, 293] on div "Financing Balance $0.00" at bounding box center [1043, 281] width 299 height 60
drag, startPoint x: 1106, startPoint y: 293, endPoint x: 1263, endPoint y: 222, distance: 172.4
click at [1263, 222] on div "Tutor Perini Corp Project Overview Material Financing Pay App Advance Pay App M…" at bounding box center [714, 458] width 1201 height 809
click at [1304, 238] on div "Tutor Perini Corp Project Overview Material Financing Pay App Advance Pay App M…" at bounding box center [714, 458] width 1201 height 809
